Goal: Information Seeking & Learning: Learn about a topic

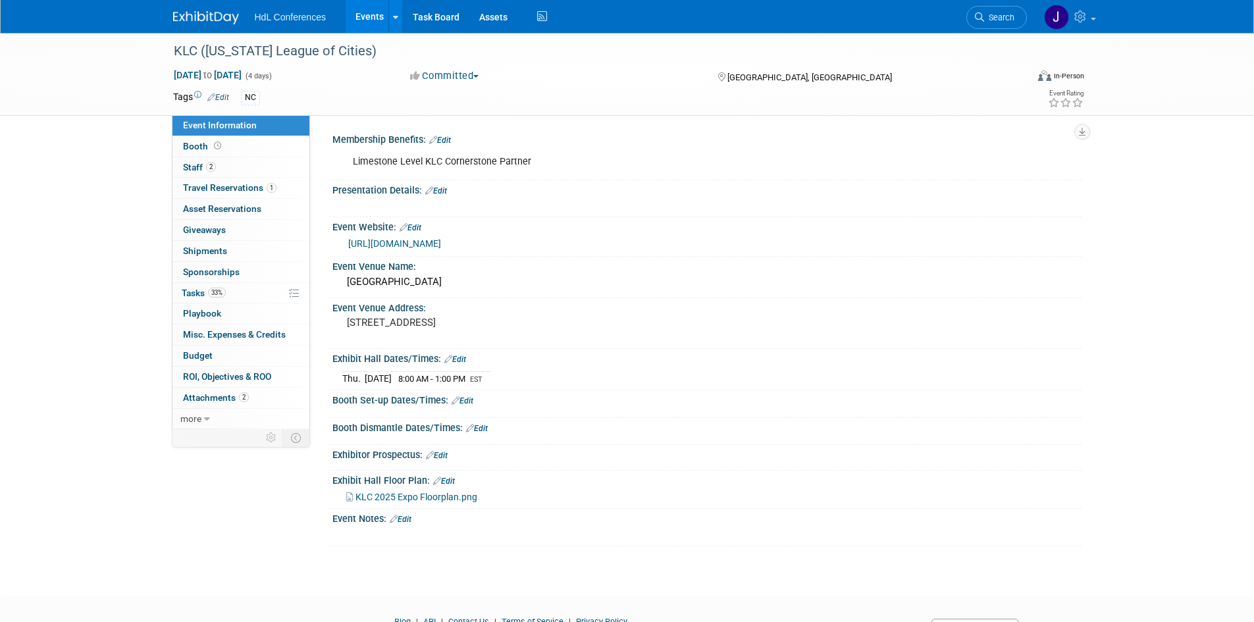
click at [218, 18] on img at bounding box center [206, 17] width 66 height 13
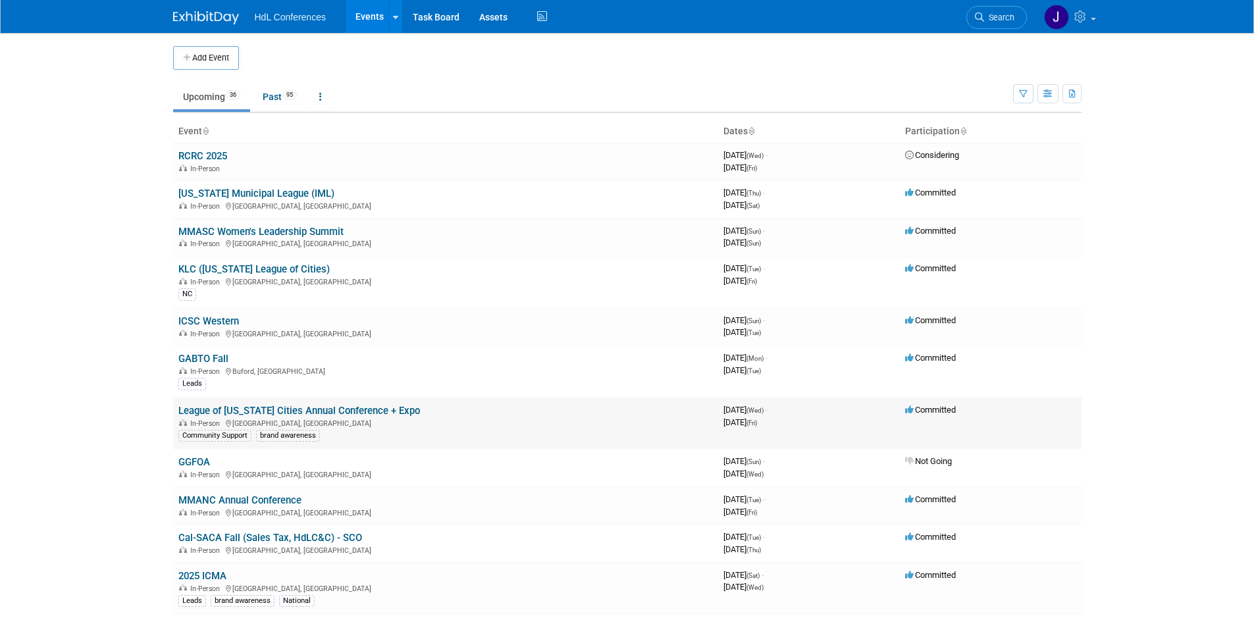
click at [285, 405] on link "League of [US_STATE] Cities Annual Conference + Expo" at bounding box center [299, 411] width 242 height 12
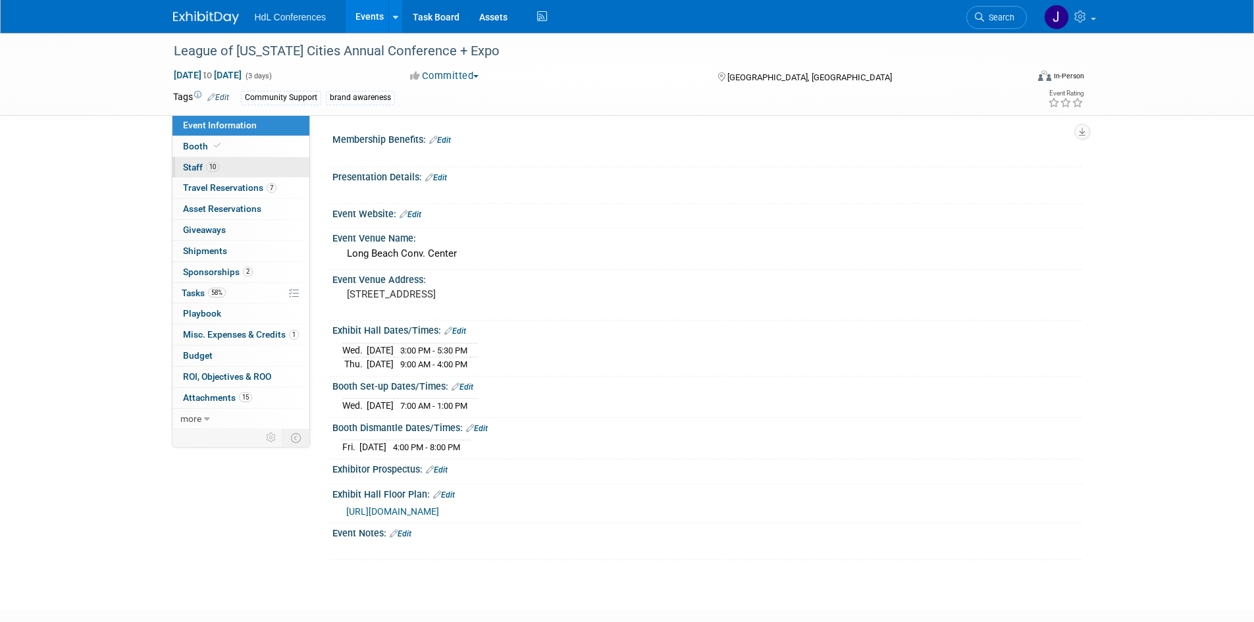
click at [240, 167] on link "10 Staff 10" at bounding box center [240, 167] width 137 height 20
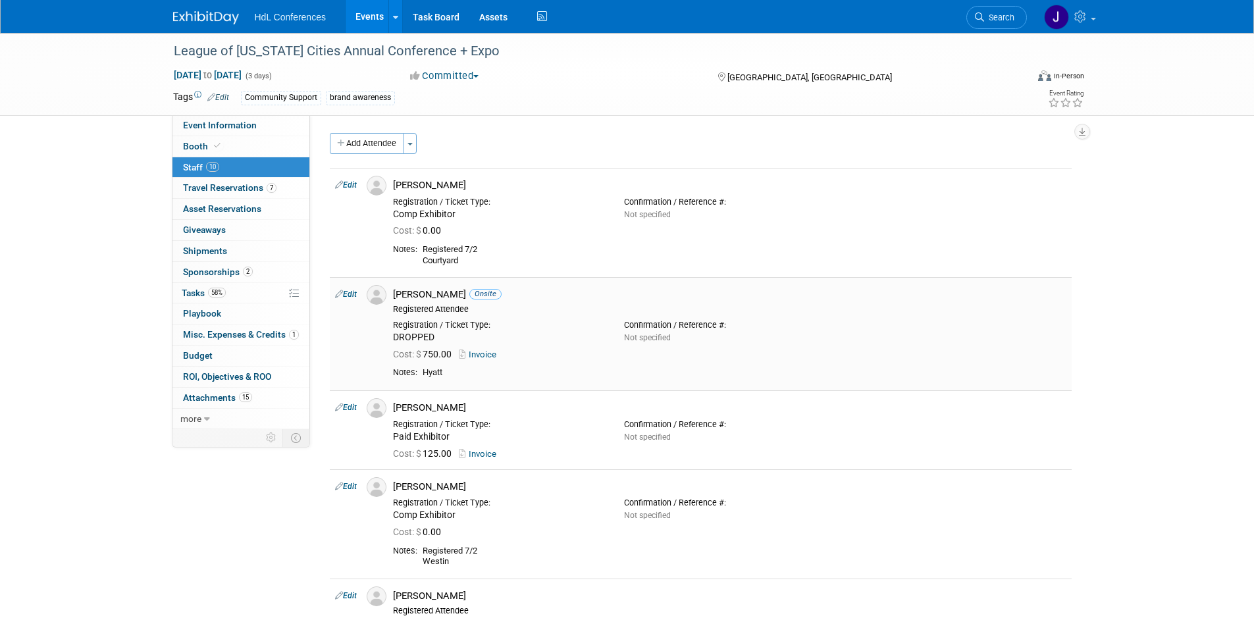
scroll to position [263, 0]
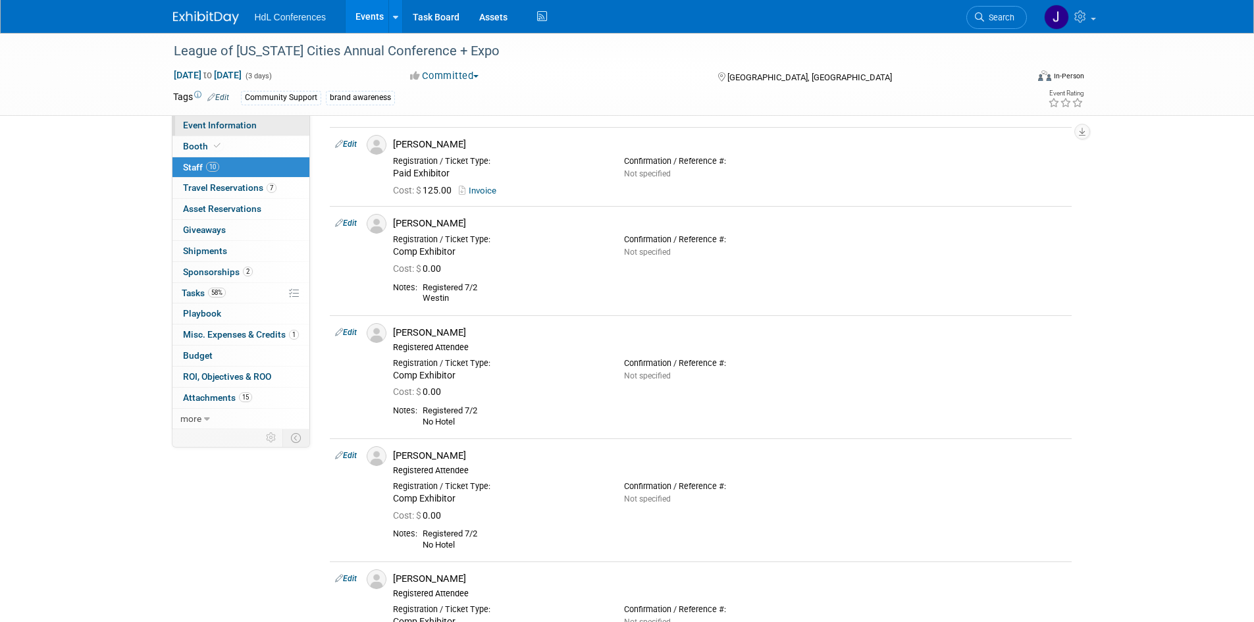
click at [265, 128] on link "Event Information" at bounding box center [240, 125] width 137 height 20
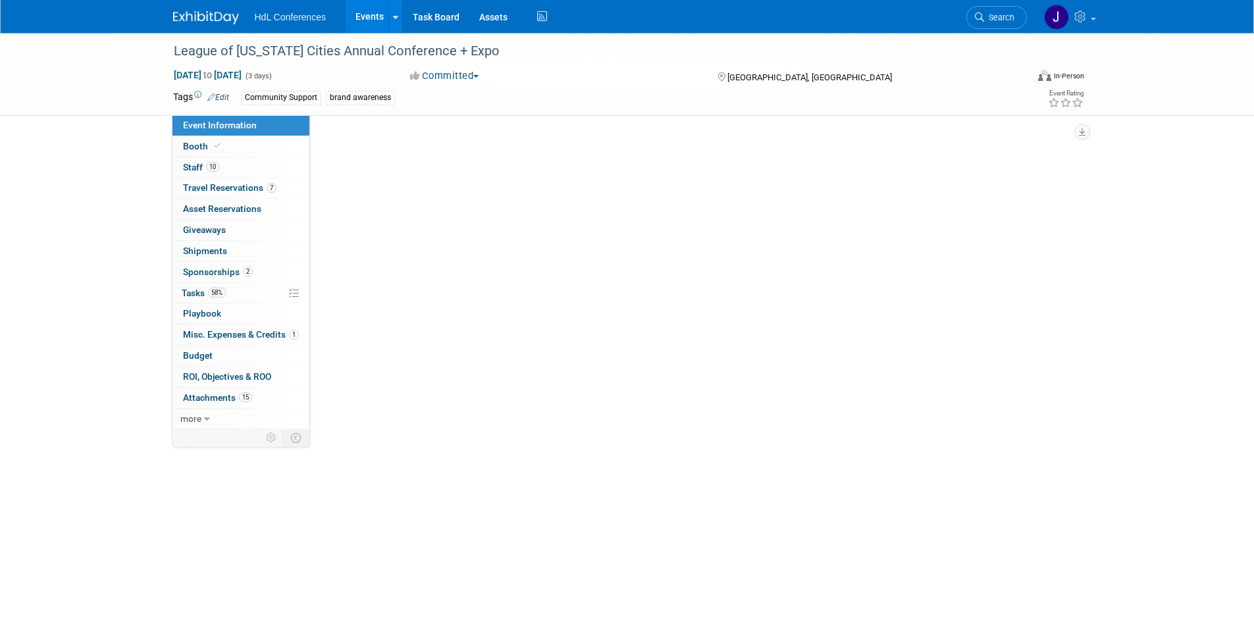
scroll to position [0, 0]
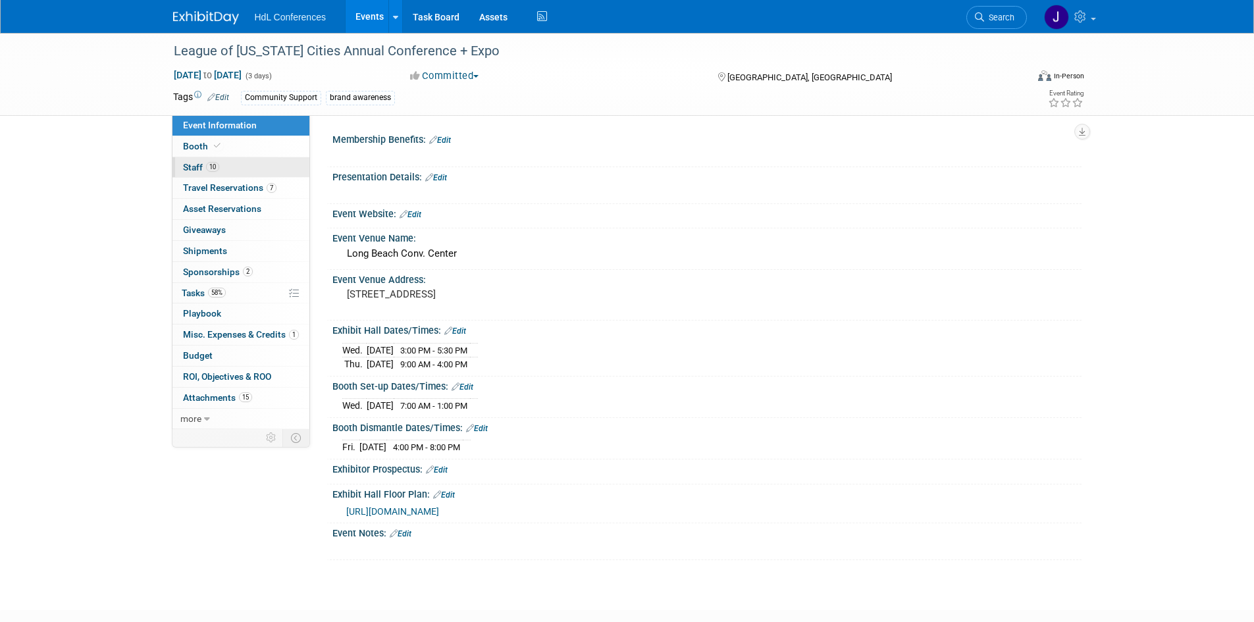
click at [244, 157] on link "10 Staff 10" at bounding box center [240, 167] width 137 height 20
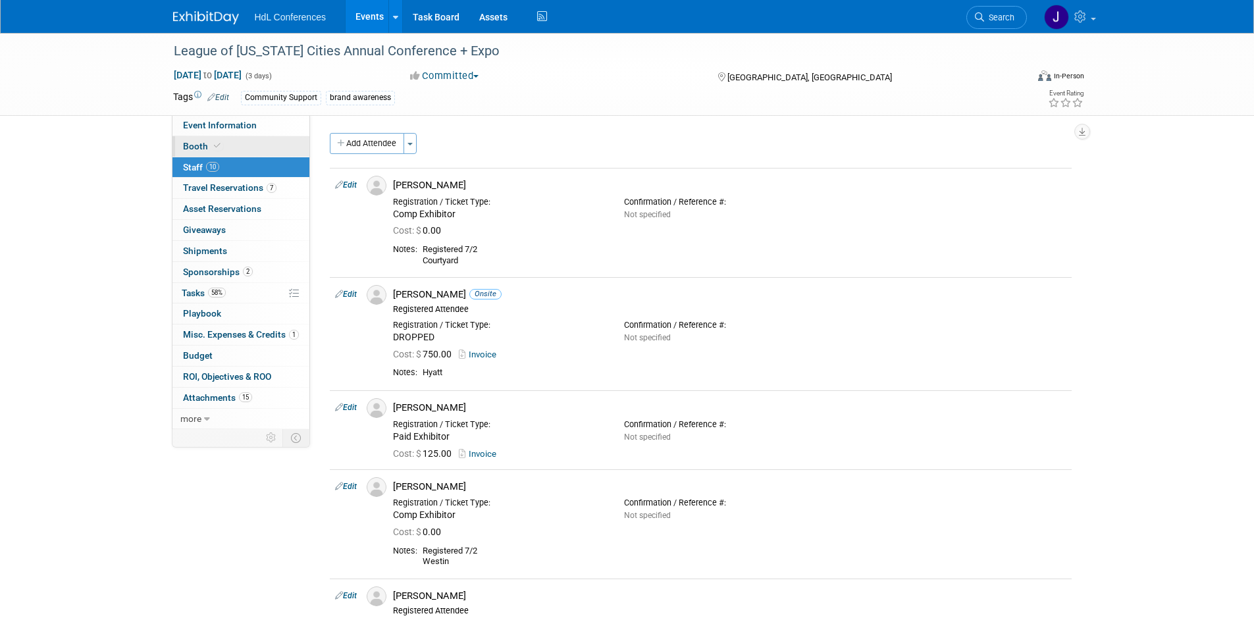
click at [244, 150] on link "Booth" at bounding box center [240, 146] width 137 height 20
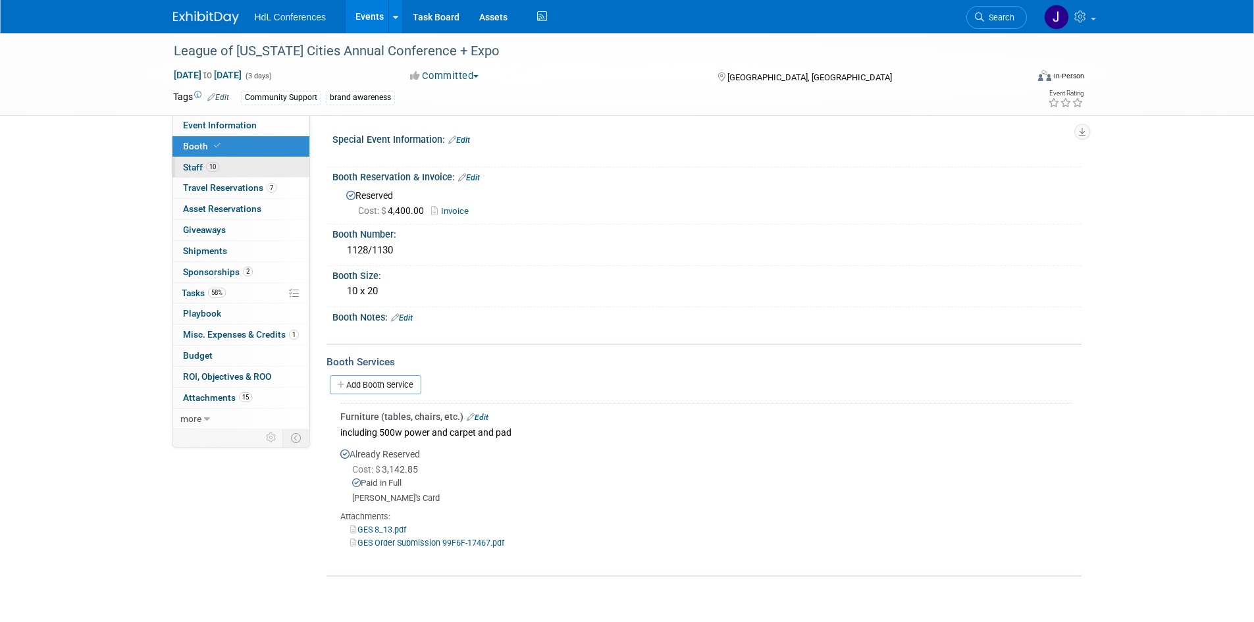
click at [230, 159] on link "10 Staff 10" at bounding box center [240, 167] width 137 height 20
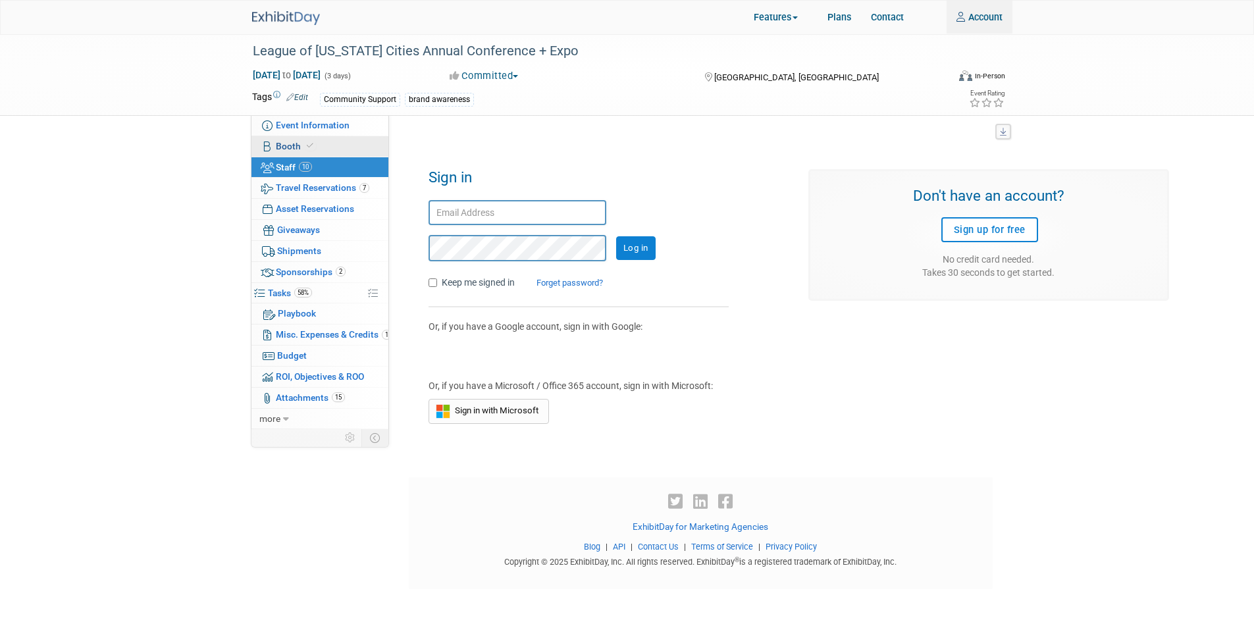
click at [284, 150] on span "Booth" at bounding box center [296, 146] width 40 height 11
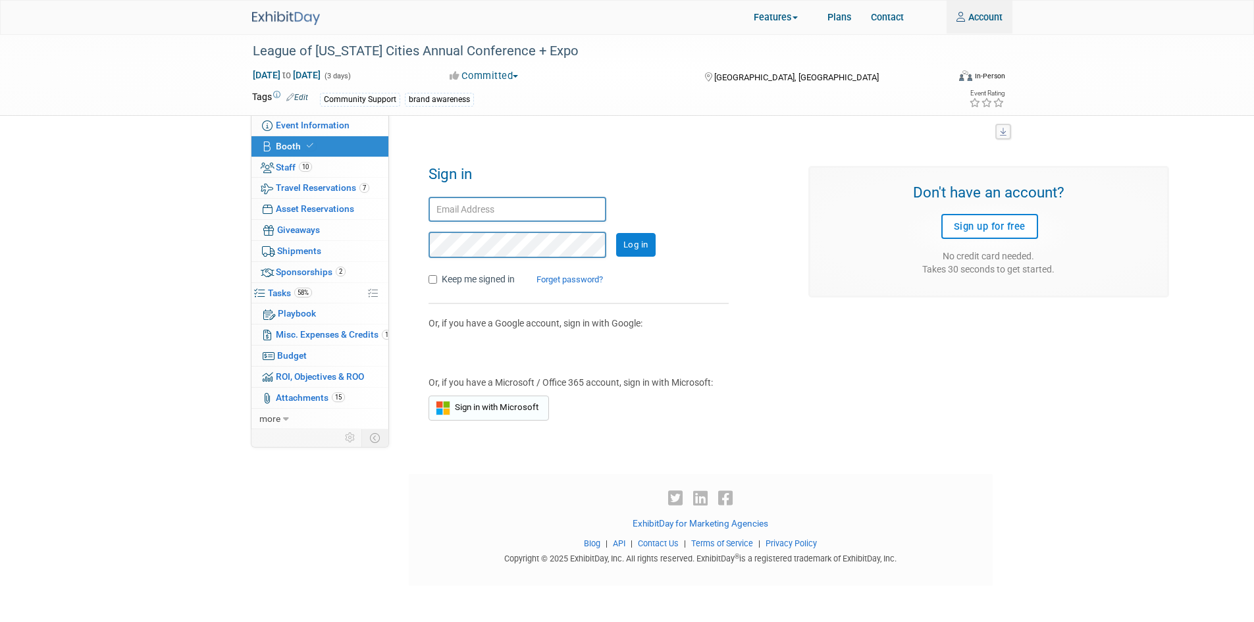
click at [492, 409] on span "Sign in with Microsoft" at bounding box center [494, 407] width 88 height 10
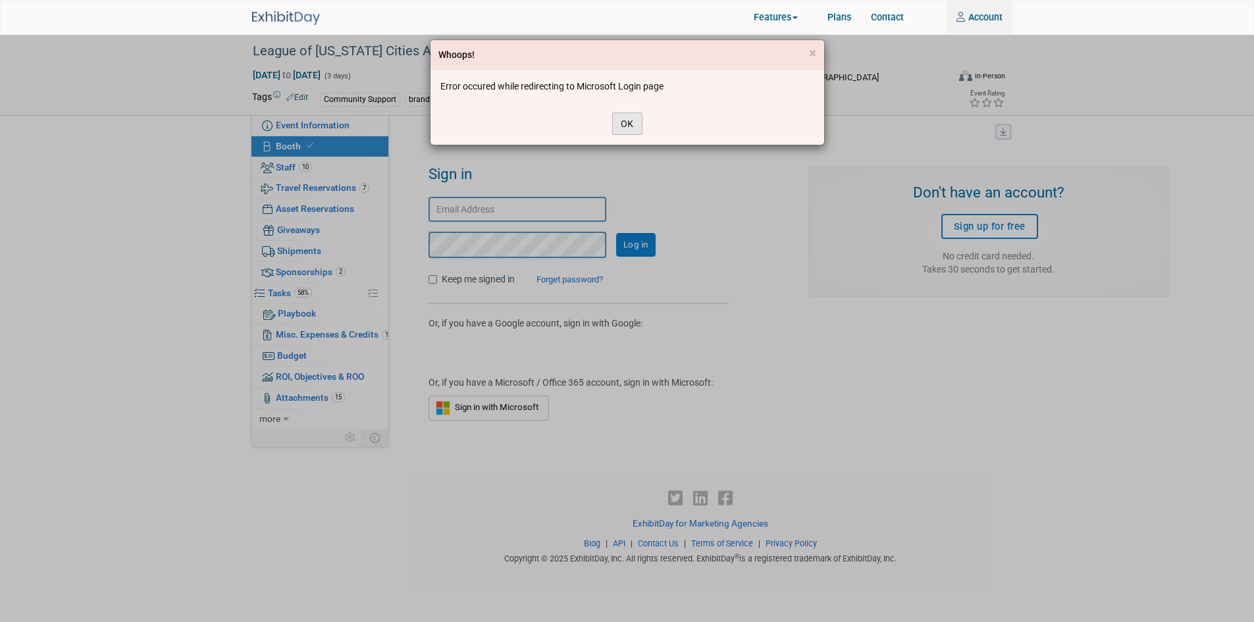
click at [615, 124] on button "OK" at bounding box center [627, 124] width 30 height 22
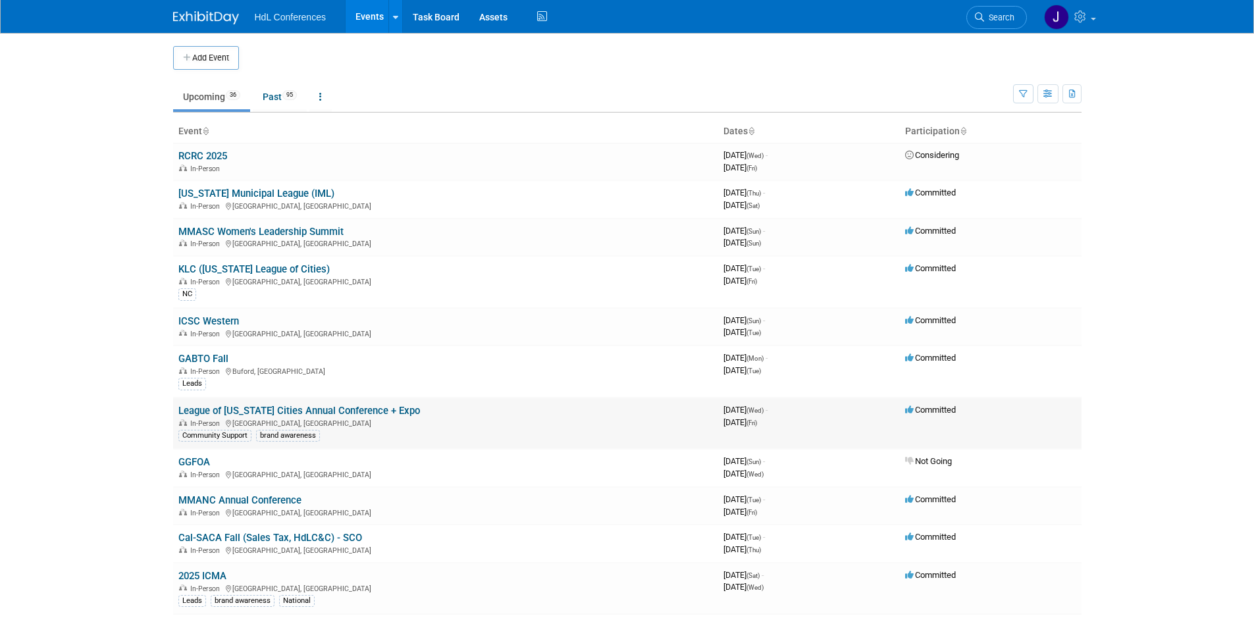
click at [253, 412] on link "League of [US_STATE] Cities Annual Conference + Expo" at bounding box center [299, 411] width 242 height 12
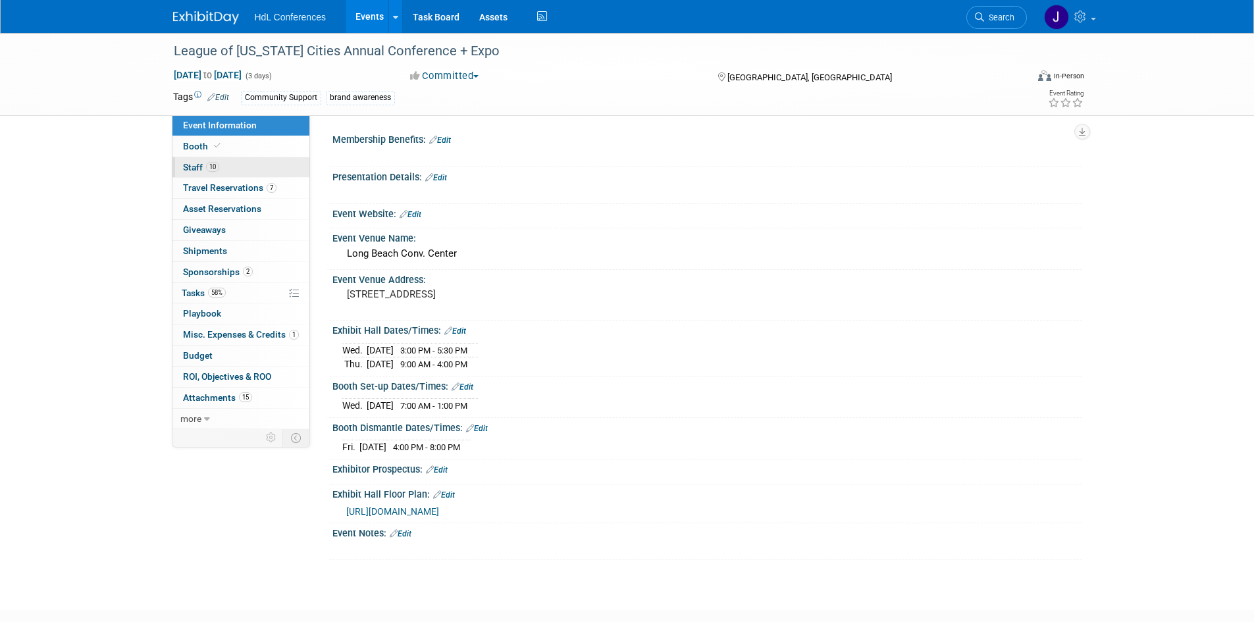
click at [212, 163] on span "10" at bounding box center [212, 167] width 13 height 10
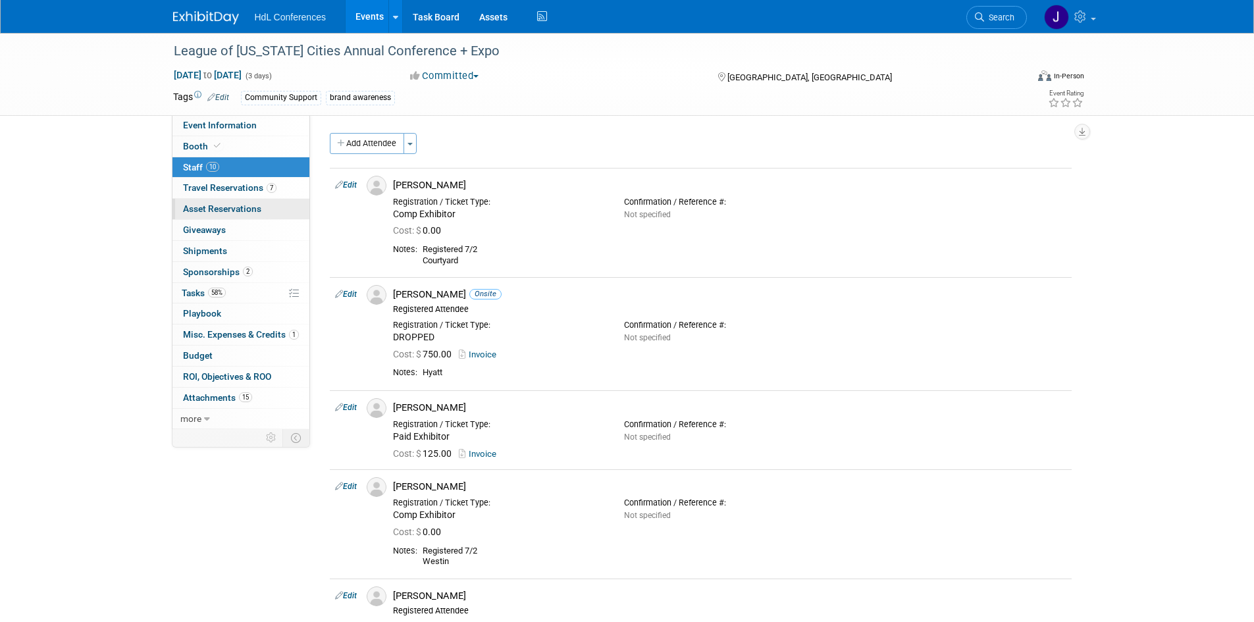
click at [234, 203] on link "0 Asset Reservations 0" at bounding box center [240, 209] width 137 height 20
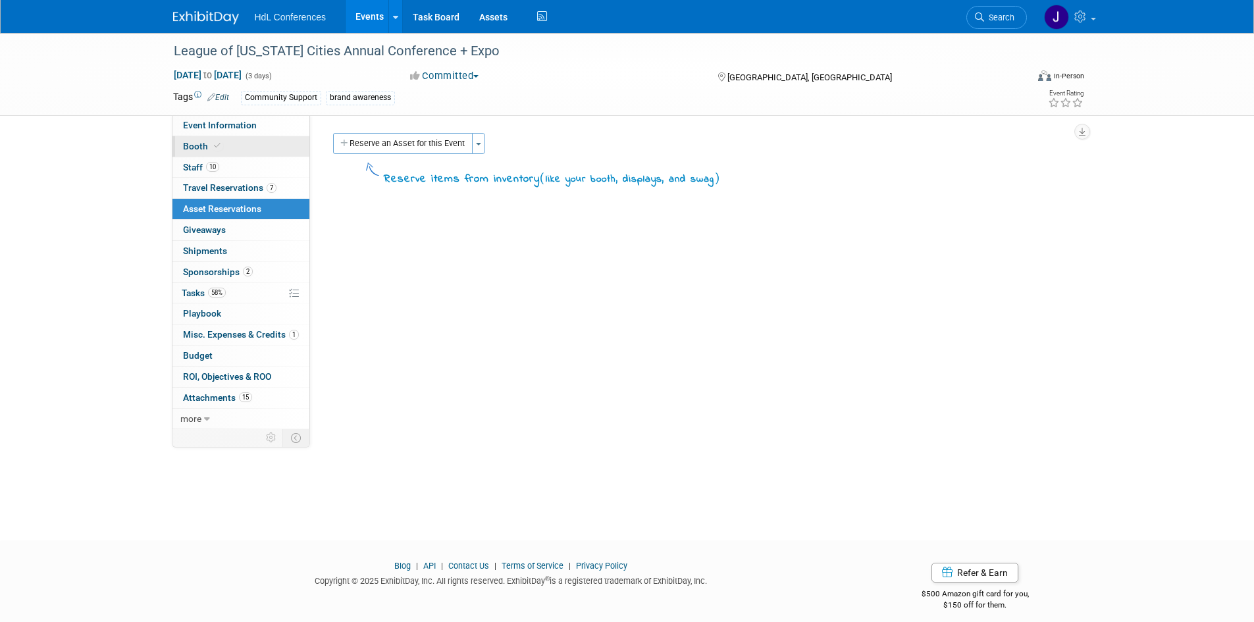
click at [241, 145] on link "Booth" at bounding box center [240, 146] width 137 height 20
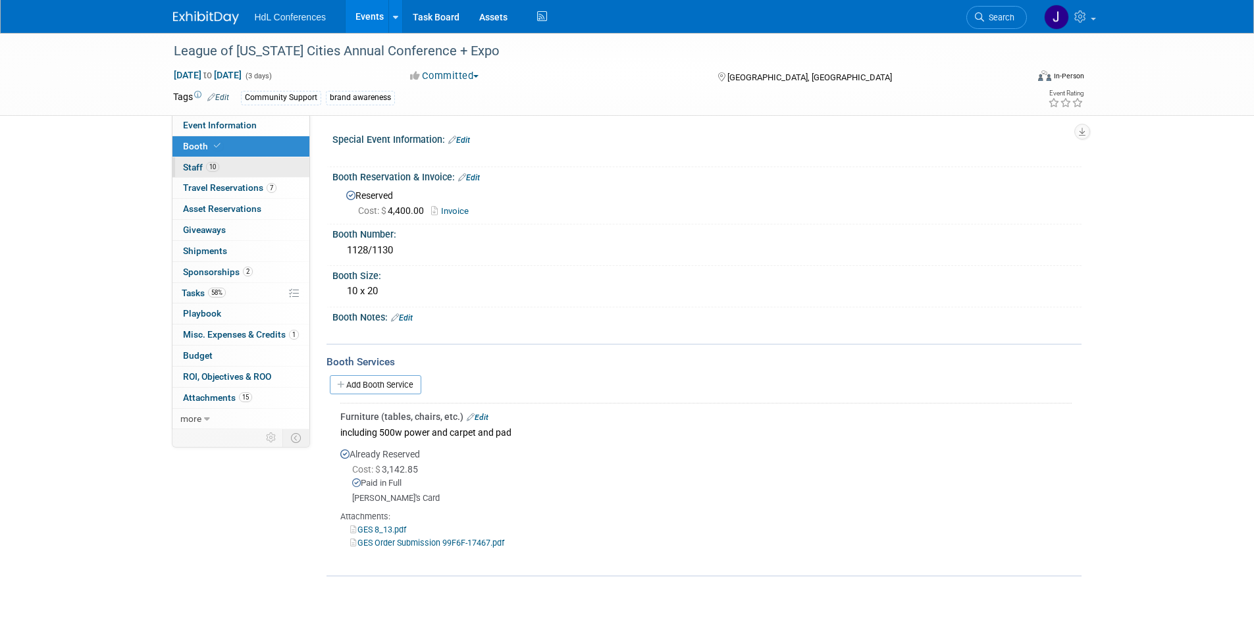
click at [242, 169] on link "10 Staff 10" at bounding box center [240, 167] width 137 height 20
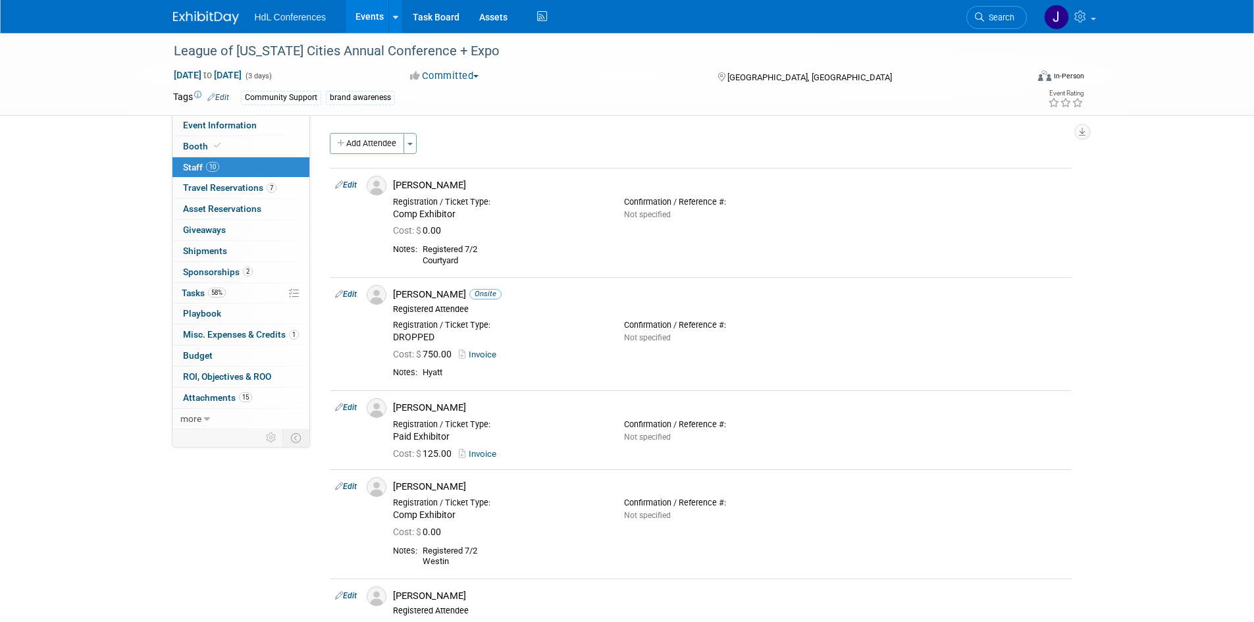
click at [236, 278] on link "2 Sponsorships 2" at bounding box center [240, 272] width 137 height 20
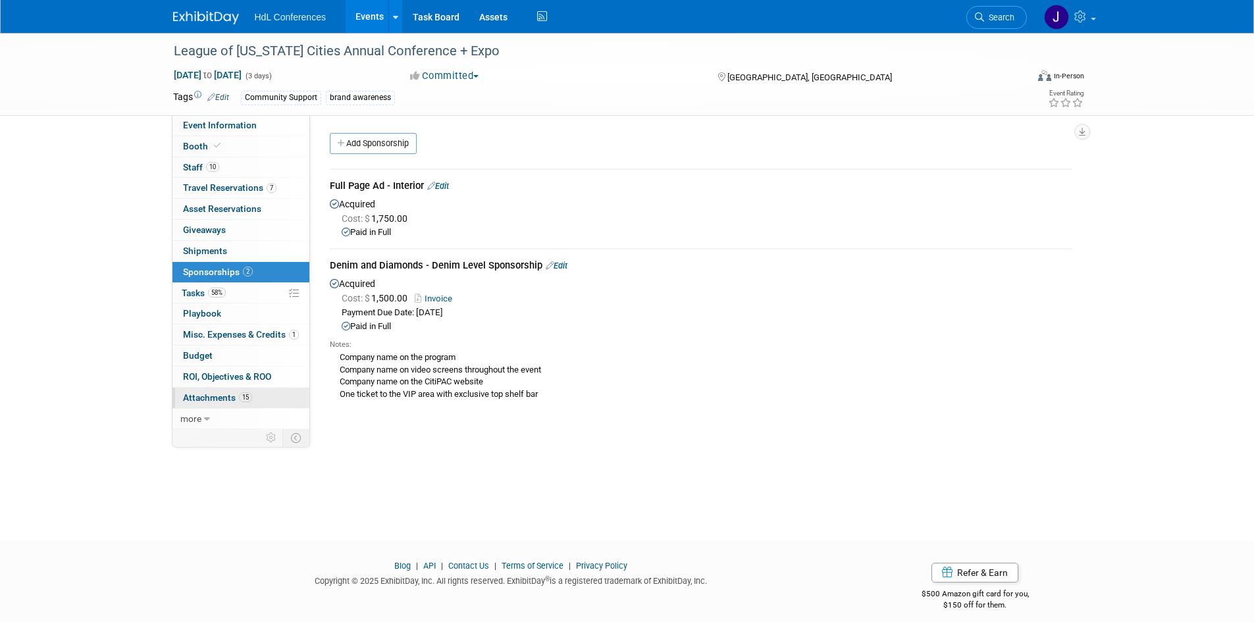
click at [242, 389] on link "15 Attachments 15" at bounding box center [240, 398] width 137 height 20
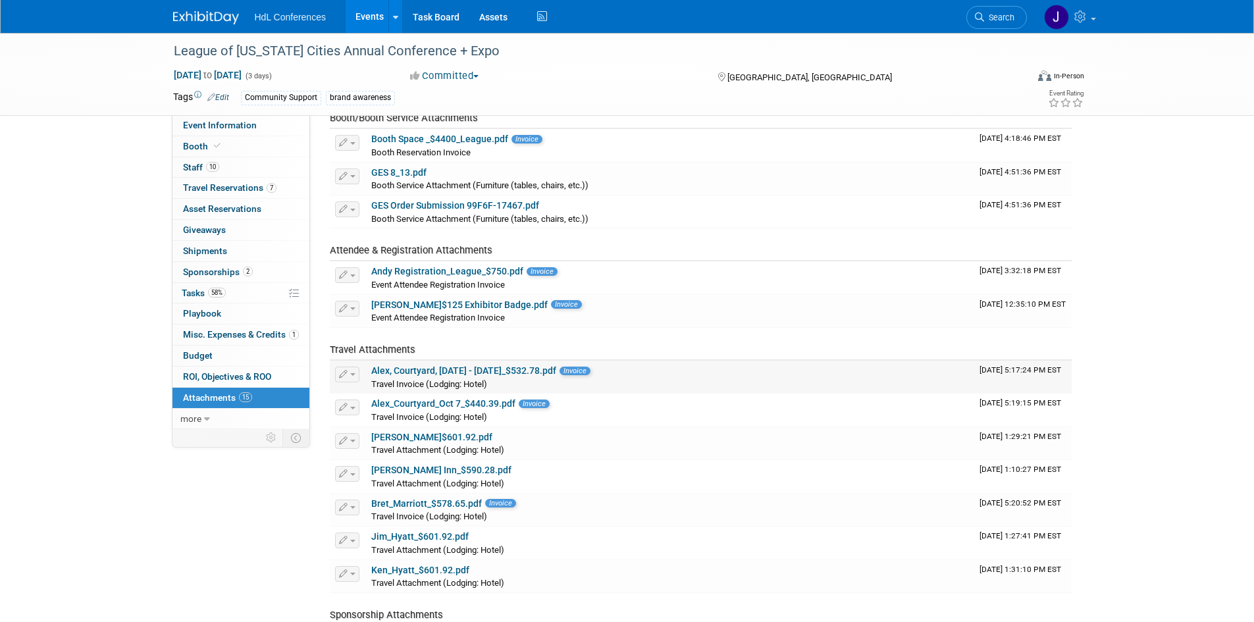
scroll to position [263, 0]
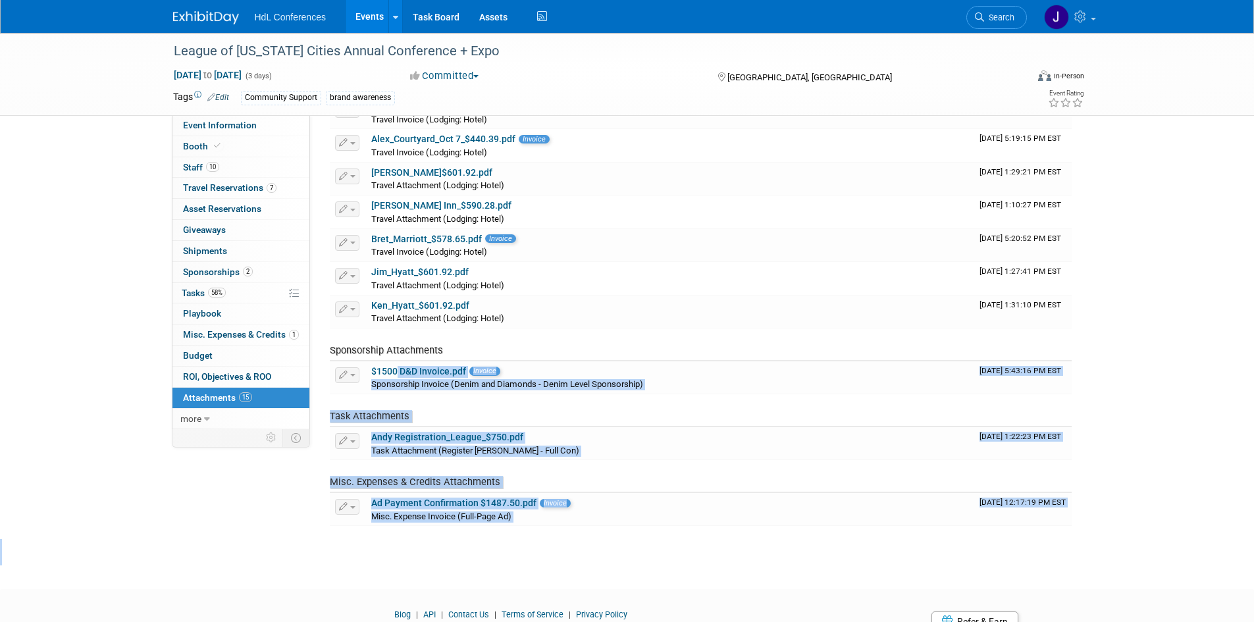
drag, startPoint x: 396, startPoint y: 431, endPoint x: 471, endPoint y: 622, distance: 205.7
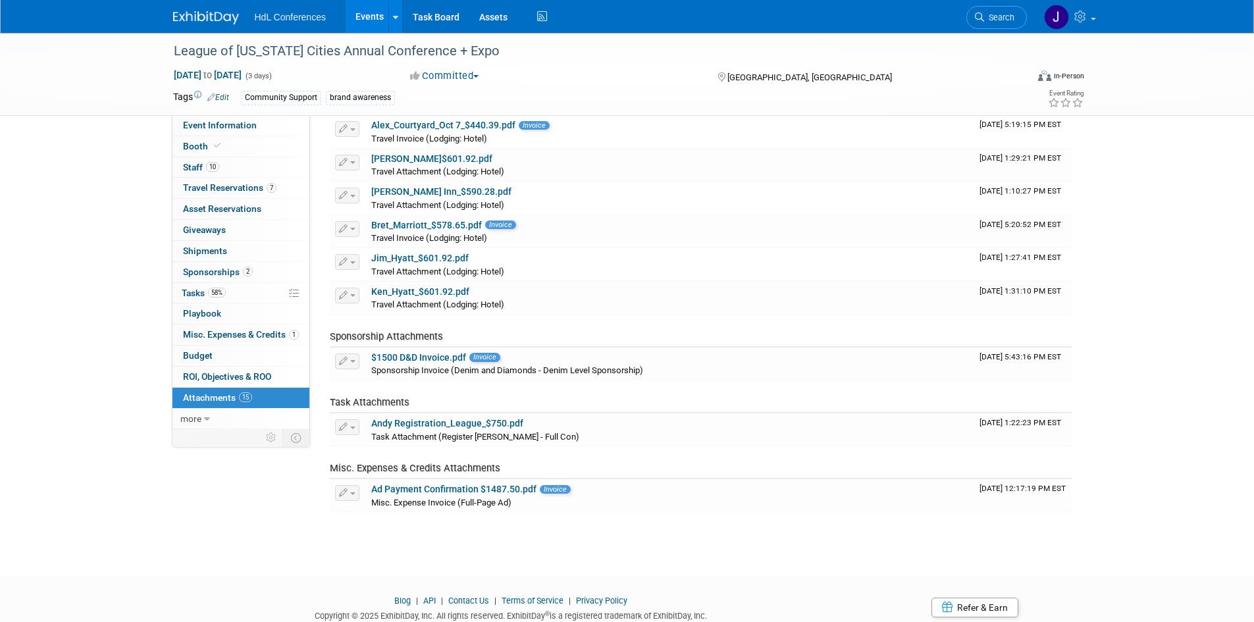
click at [294, 493] on div "Event Information Event Info Booth Booth 10 Staff 10 Staff 7 Travel Reservation…" at bounding box center [627, 107] width 928 height 837
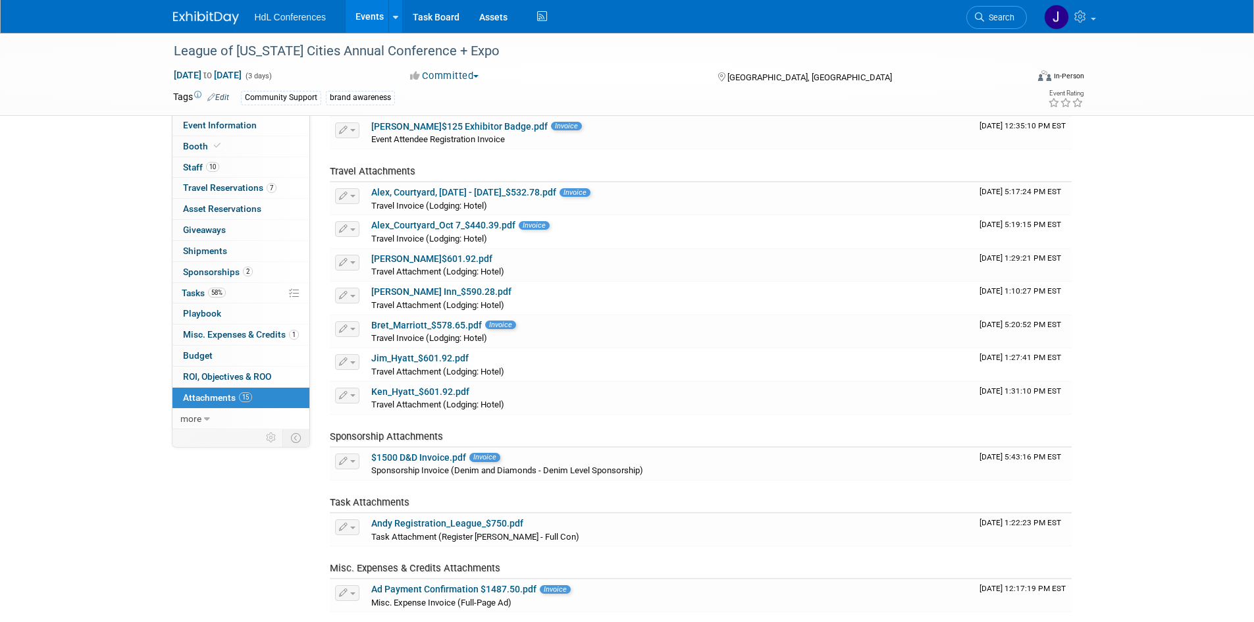
scroll to position [15, 0]
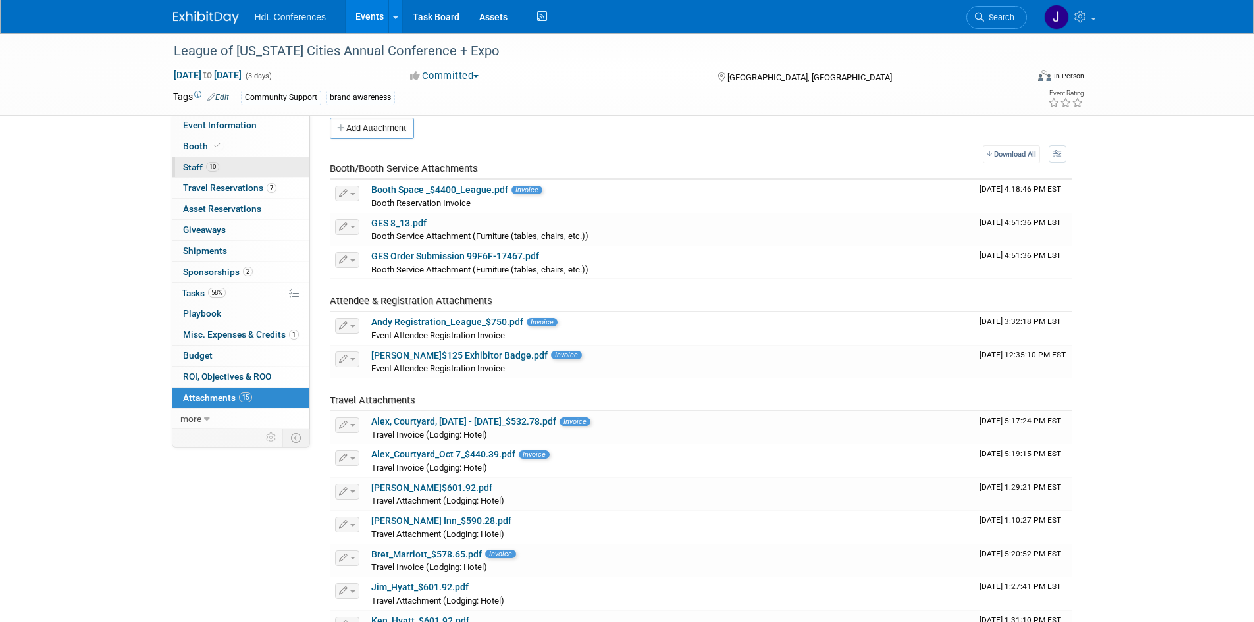
click at [208, 163] on span "10" at bounding box center [212, 167] width 13 height 10
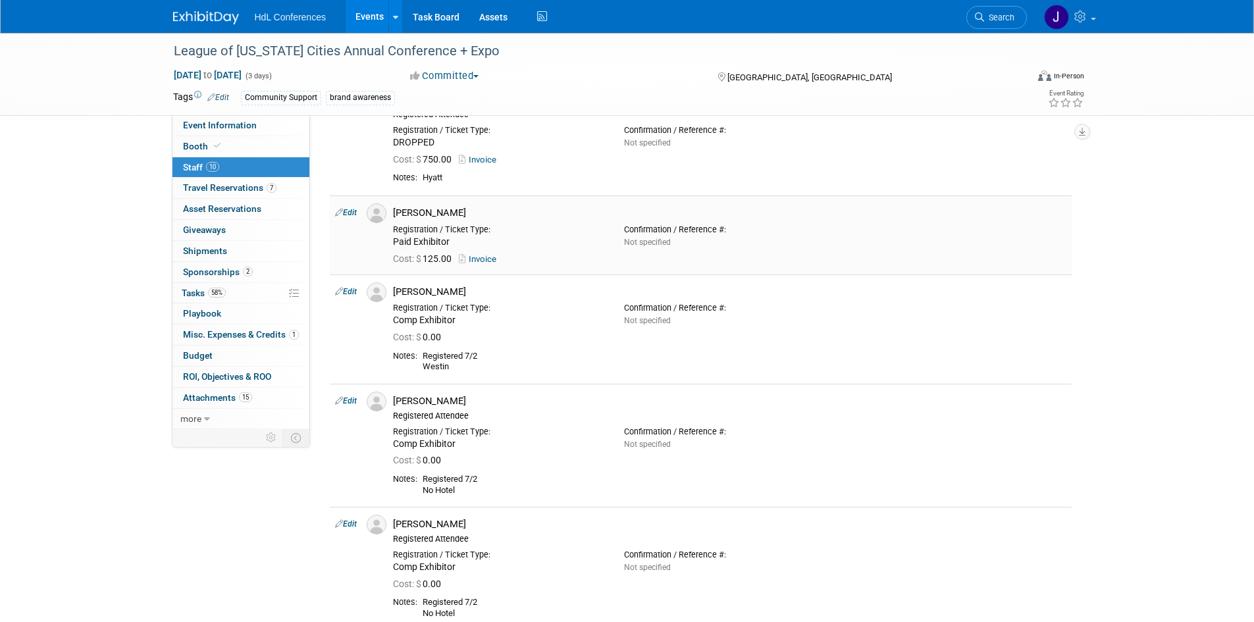
scroll to position [197, 0]
